Goal: Find specific page/section: Find specific page/section

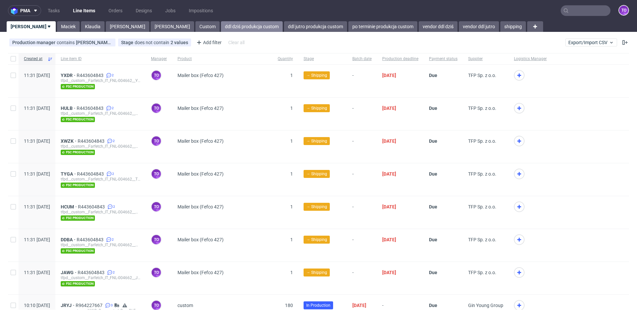
click at [221, 26] on link "ddl dziś produkcja custom" at bounding box center [252, 26] width 62 height 11
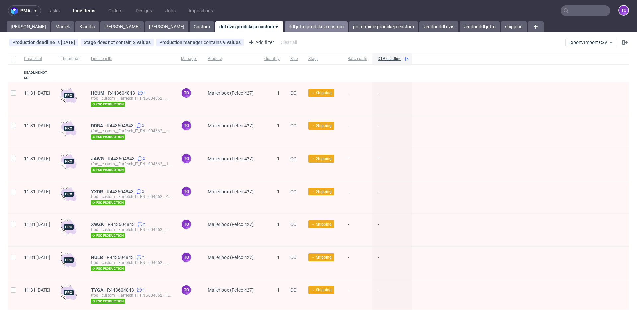
click at [284, 27] on link "ddl jutro produkcja custom" at bounding box center [315, 26] width 63 height 11
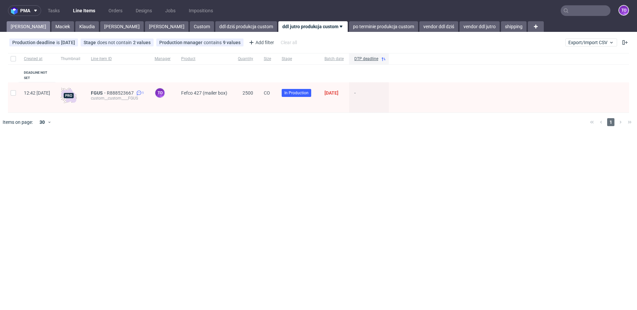
click at [13, 27] on link "Tomasz" at bounding box center [28, 26] width 43 height 11
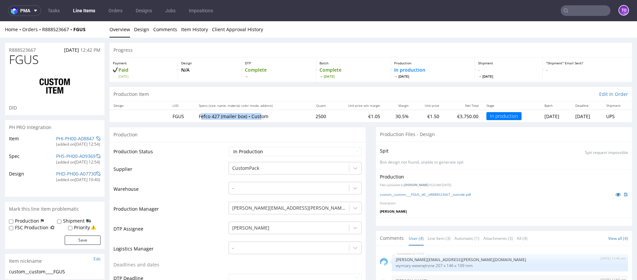
drag, startPoint x: 195, startPoint y: 116, endPoint x: 257, endPoint y: 118, distance: 61.7
click at [257, 118] on p "Fefco 427 (mailer box) • Custom" at bounding box center [250, 116] width 102 height 7
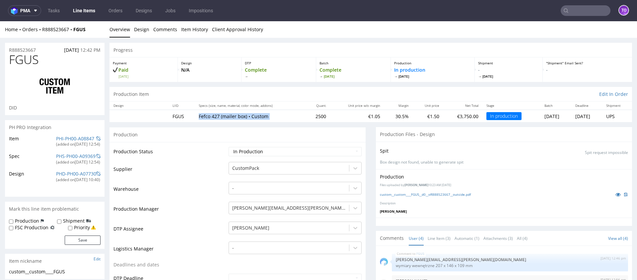
click at [257, 118] on p "Fefco 427 (mailer box) • Custom" at bounding box center [250, 116] width 102 height 7
